Goal: Task Accomplishment & Management: Use online tool/utility

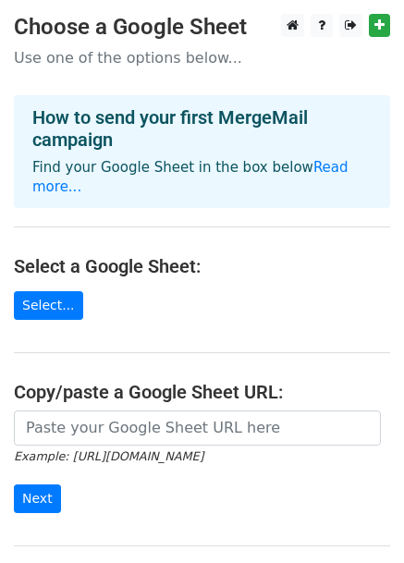
scroll to position [174, 0]
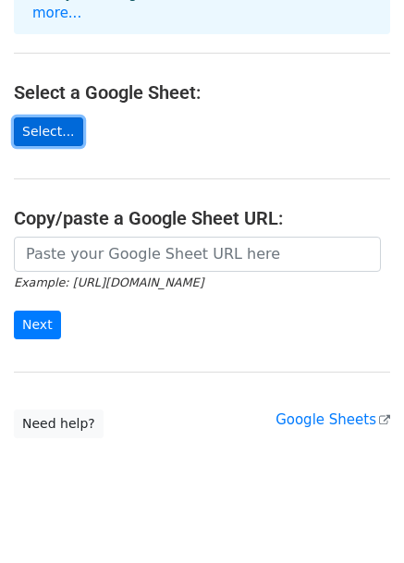
click at [58, 123] on link "Select..." at bounding box center [48, 131] width 69 height 29
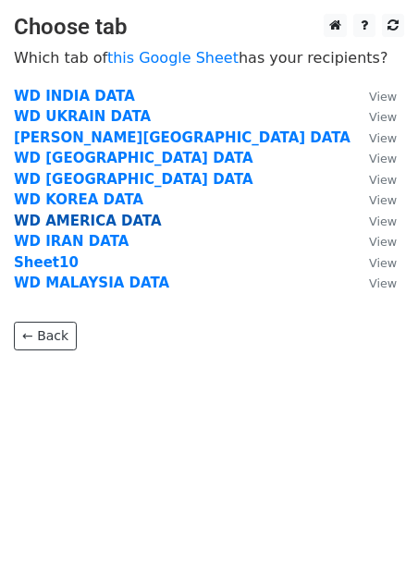
click at [91, 216] on strong "WD AMERICA DATA" at bounding box center [88, 221] width 148 height 17
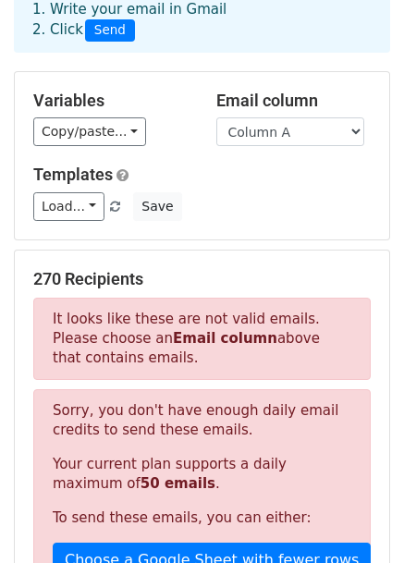
scroll to position [122, 0]
